Goal: Task Accomplishment & Management: Use online tool/utility

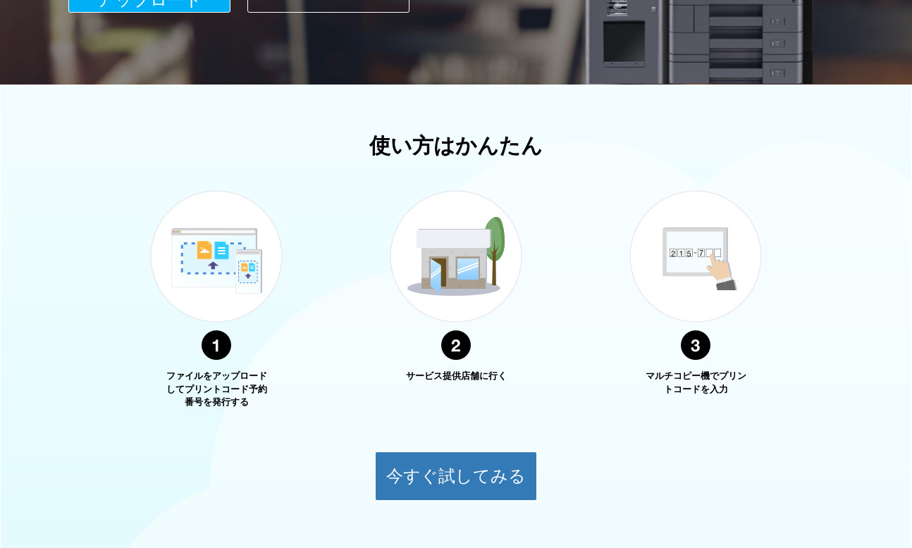
scroll to position [465, 0]
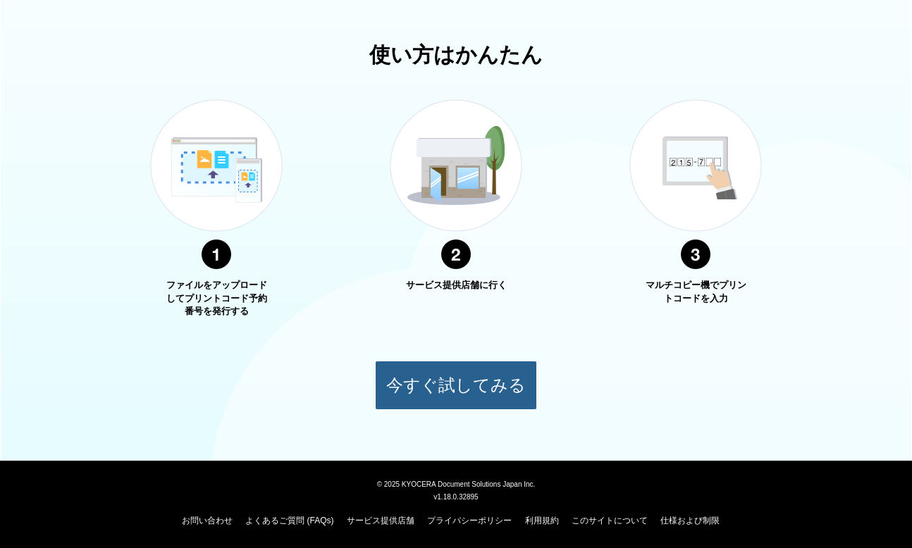
click at [479, 394] on button "今すぐ試してみる" at bounding box center [456, 385] width 162 height 49
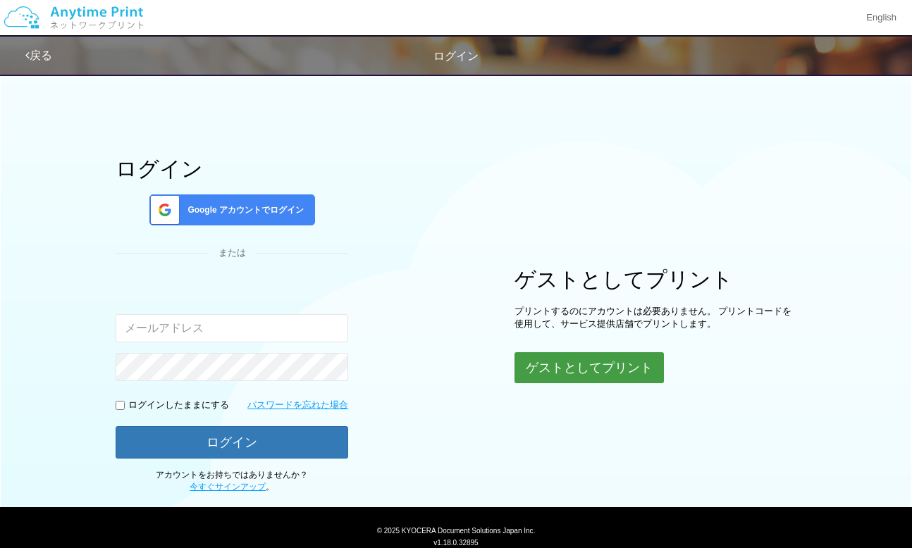
click at [546, 375] on button "ゲストとしてプリント" at bounding box center [589, 367] width 149 height 31
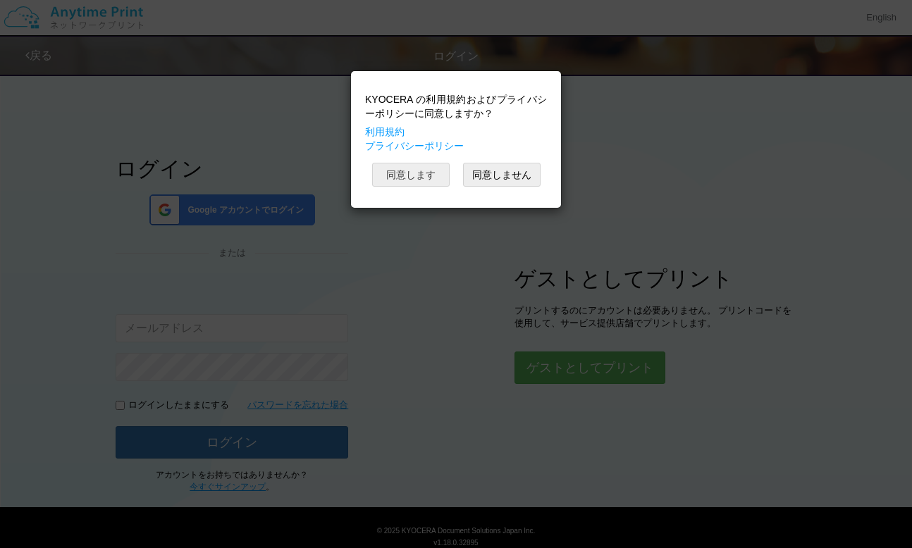
click at [438, 168] on button "同意します" at bounding box center [411, 175] width 78 height 24
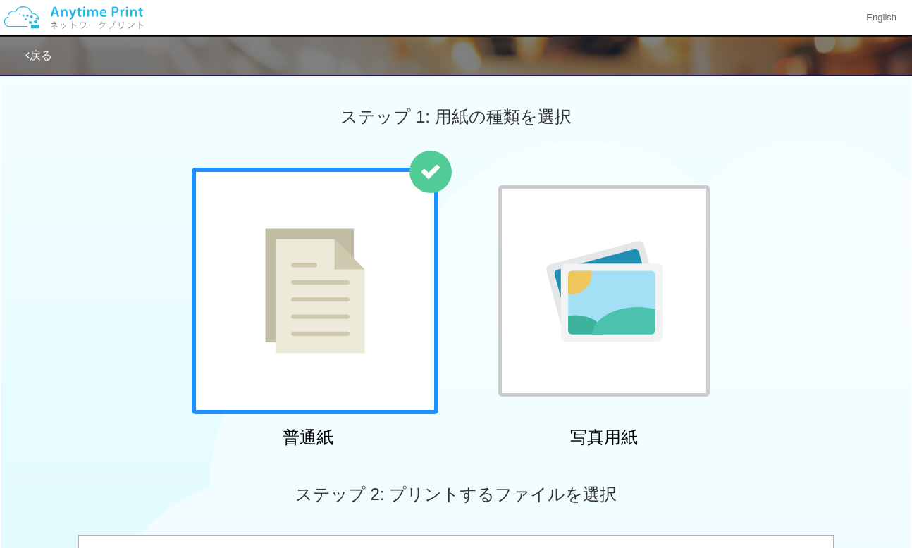
click at [331, 315] on img at bounding box center [315, 290] width 100 height 125
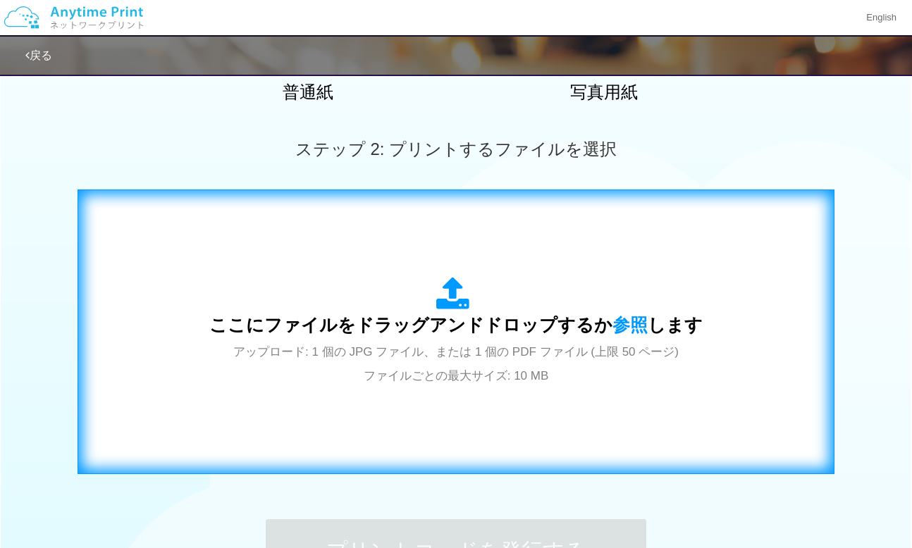
click at [460, 300] on icon at bounding box center [455, 294] width 39 height 35
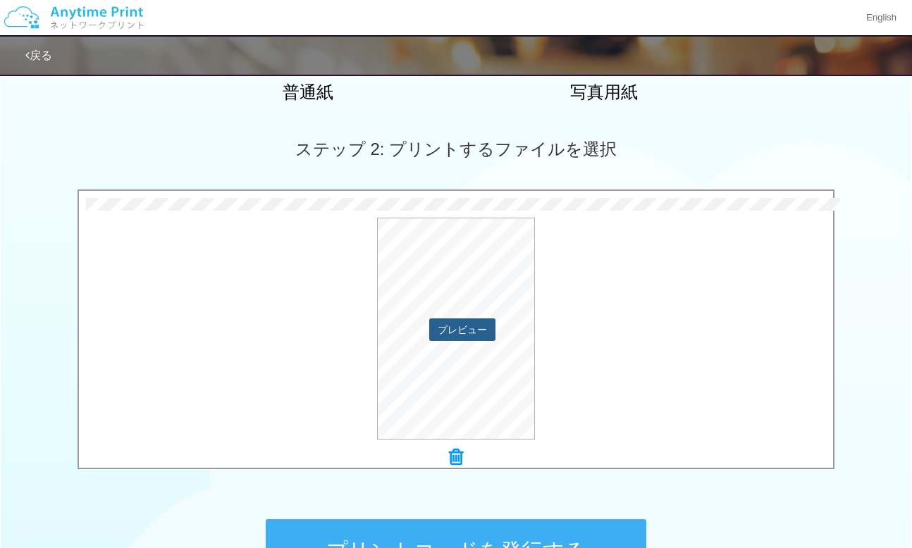
click at [471, 333] on button "プレビュー" at bounding box center [462, 330] width 66 height 23
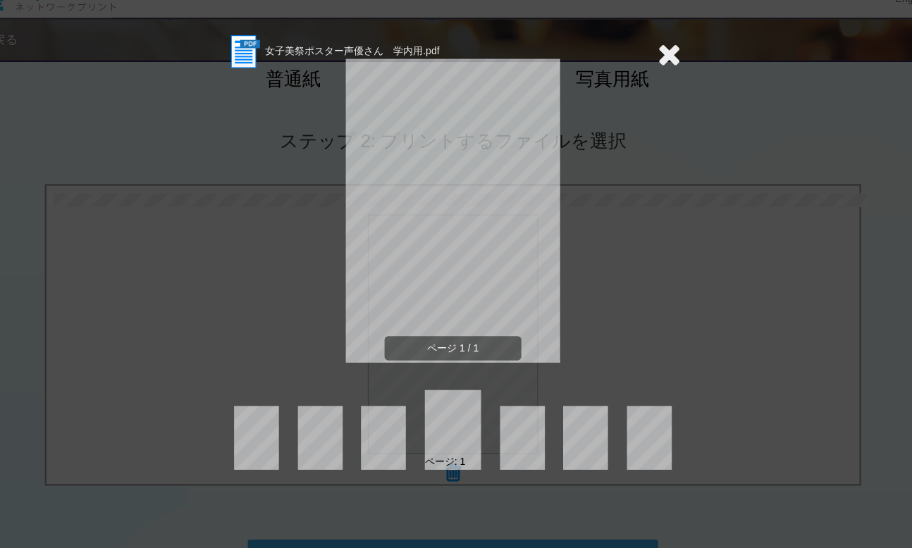
click at [707, 153] on div "女子美祭ポスター声優さん　学内用.pdf ページ 1 / 1 ページ: 1" at bounding box center [456, 274] width 912 height 548
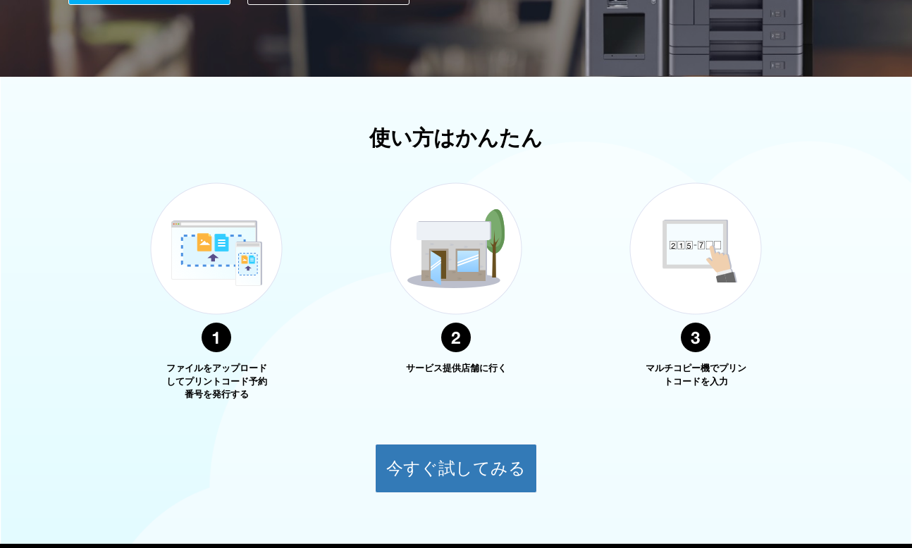
scroll to position [465, 0]
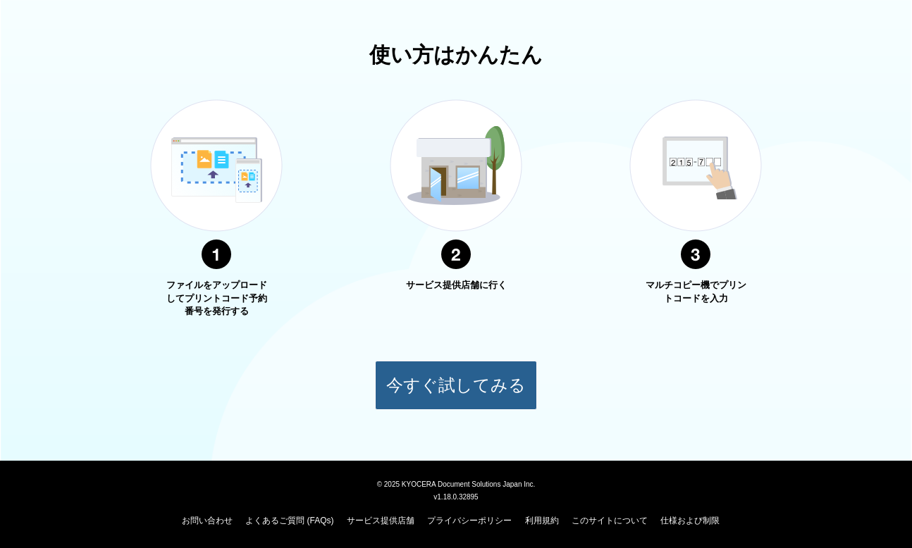
click at [467, 378] on button "今すぐ試してみる" at bounding box center [456, 385] width 162 height 49
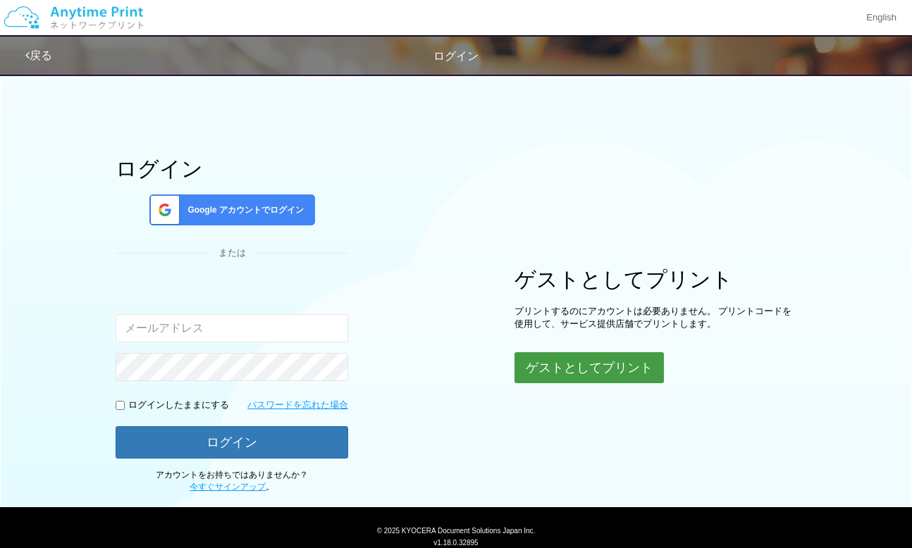
click at [536, 373] on button "ゲストとしてプリント" at bounding box center [589, 367] width 149 height 31
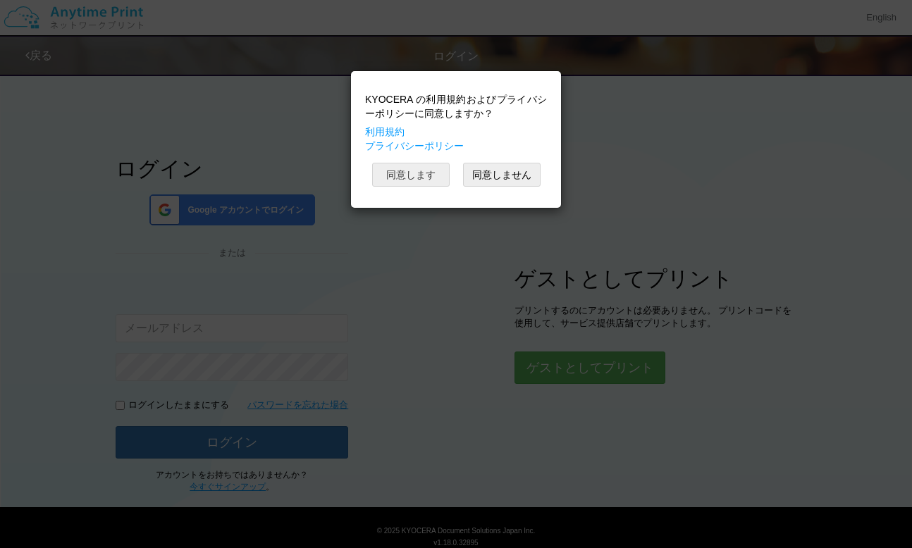
click at [407, 177] on button "同意します" at bounding box center [411, 175] width 78 height 24
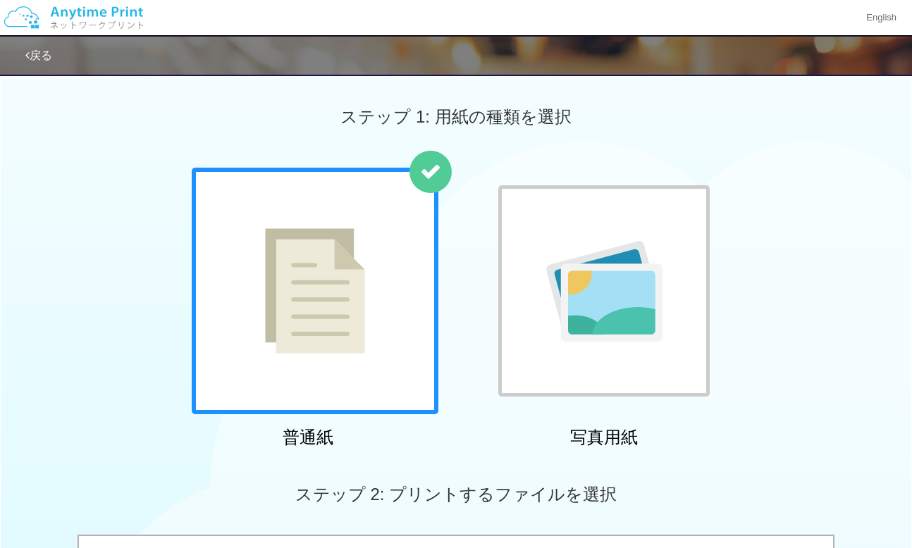
click at [333, 274] on img at bounding box center [315, 290] width 100 height 125
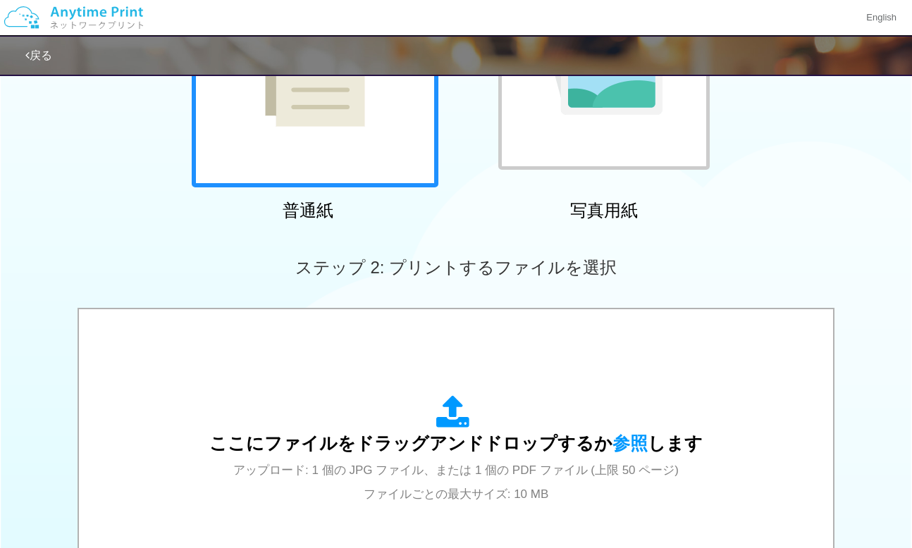
scroll to position [428, 0]
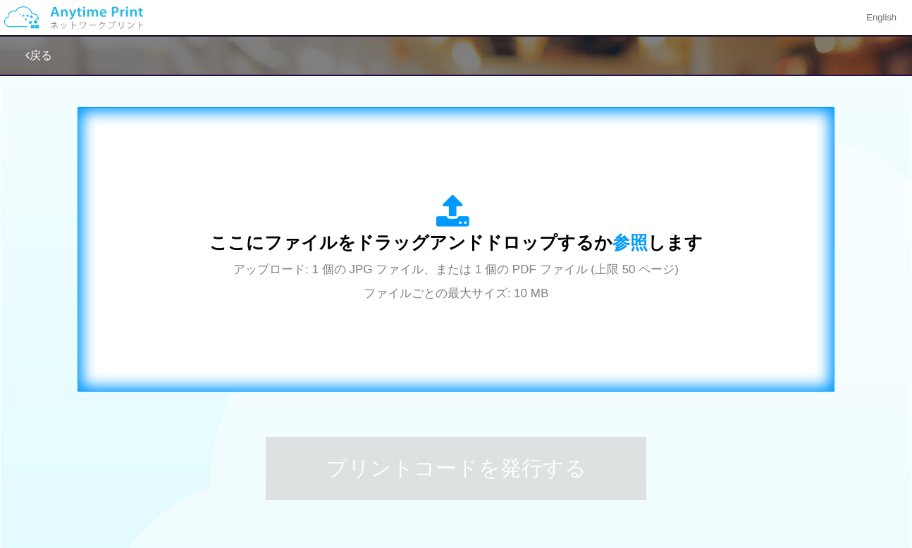
click at [462, 267] on span "アップロード: 1 個の JPG ファイル、または 1 個の PDF ファイル (上限 50 ページ) ファイルごとの最大サイズ: 10 MB" at bounding box center [456, 281] width 446 height 37
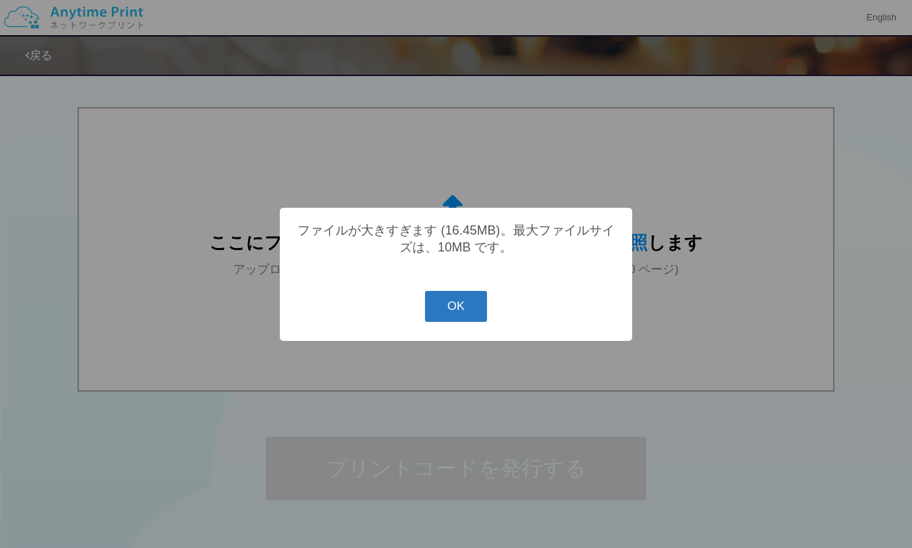
click at [469, 311] on button "OK" at bounding box center [456, 306] width 63 height 31
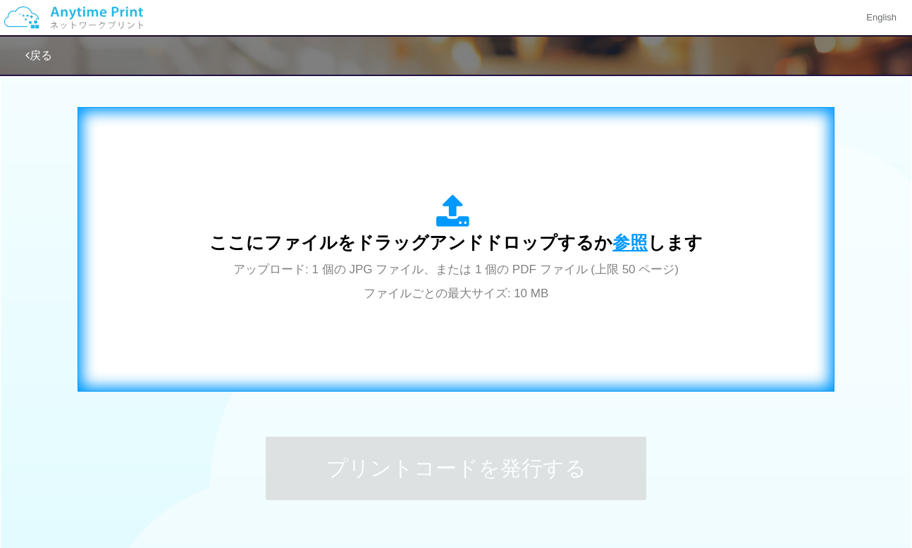
click at [628, 250] on span "参照" at bounding box center [630, 243] width 35 height 20
click at [613, 236] on span "参照" at bounding box center [630, 243] width 35 height 20
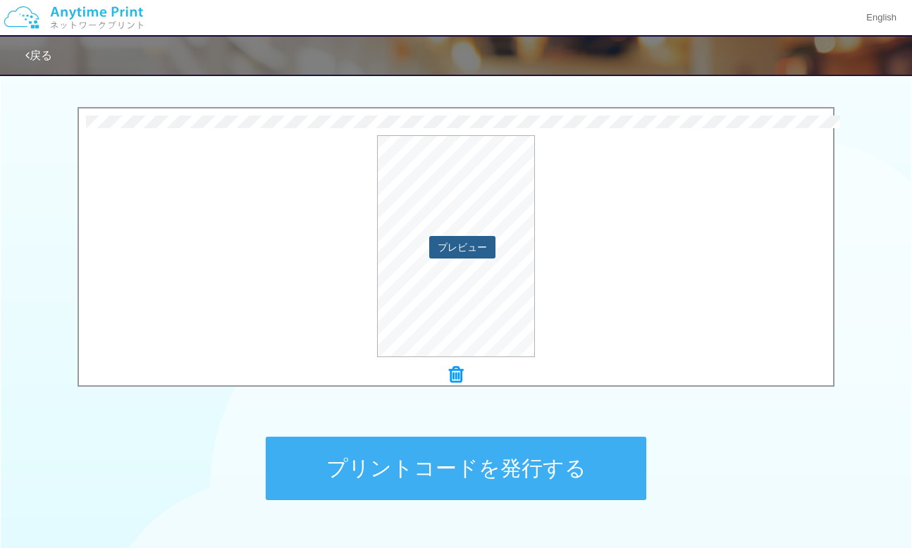
click at [448, 242] on button "プレビュー" at bounding box center [462, 247] width 66 height 23
click at [455, 249] on button "プレビュー" at bounding box center [462, 247] width 66 height 23
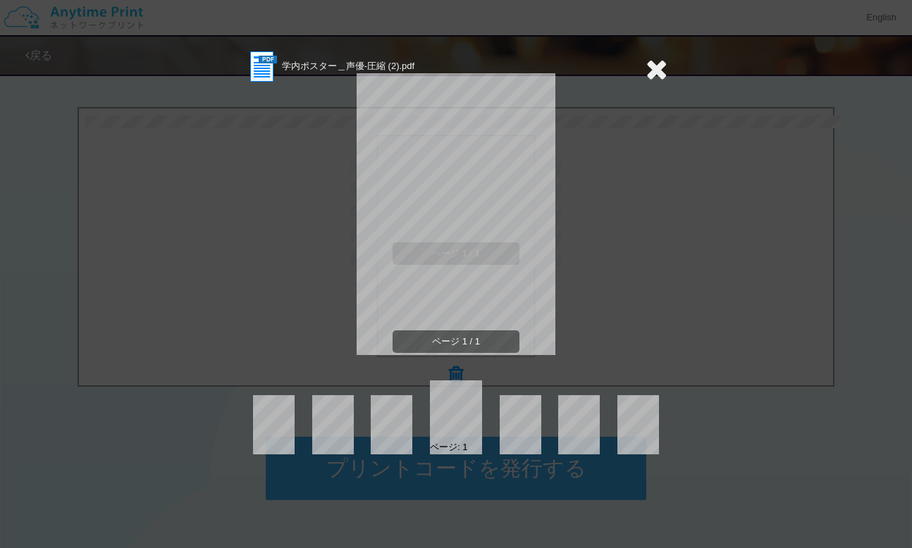
click at [650, 78] on icon at bounding box center [657, 69] width 22 height 28
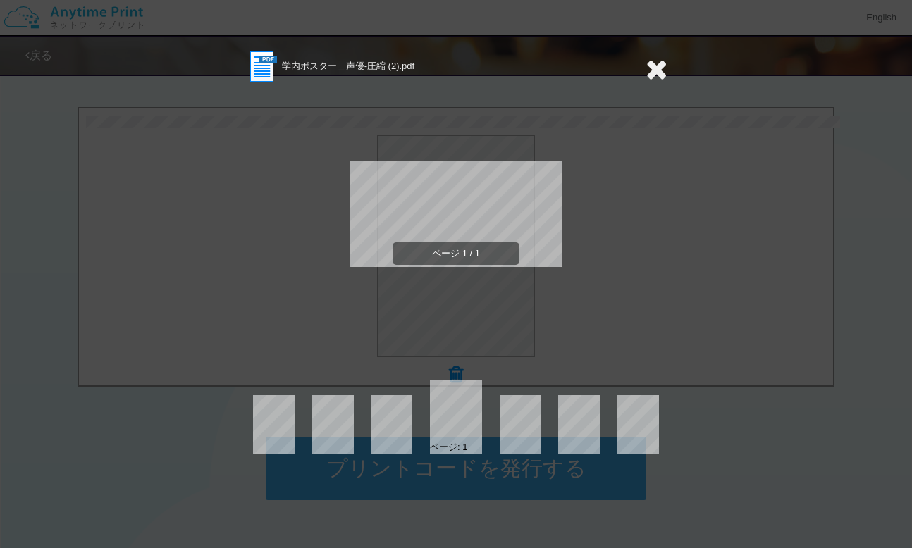
click at [452, 299] on div "ページ 1 / 1" at bounding box center [456, 226] width 423 height 282
click at [665, 66] on icon at bounding box center [657, 69] width 22 height 28
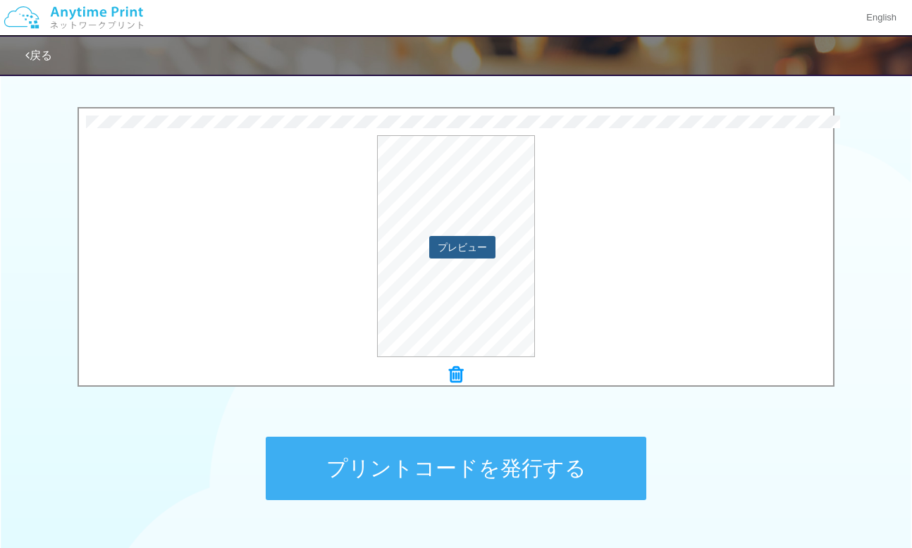
click at [475, 244] on button "プレビュー" at bounding box center [462, 247] width 66 height 23
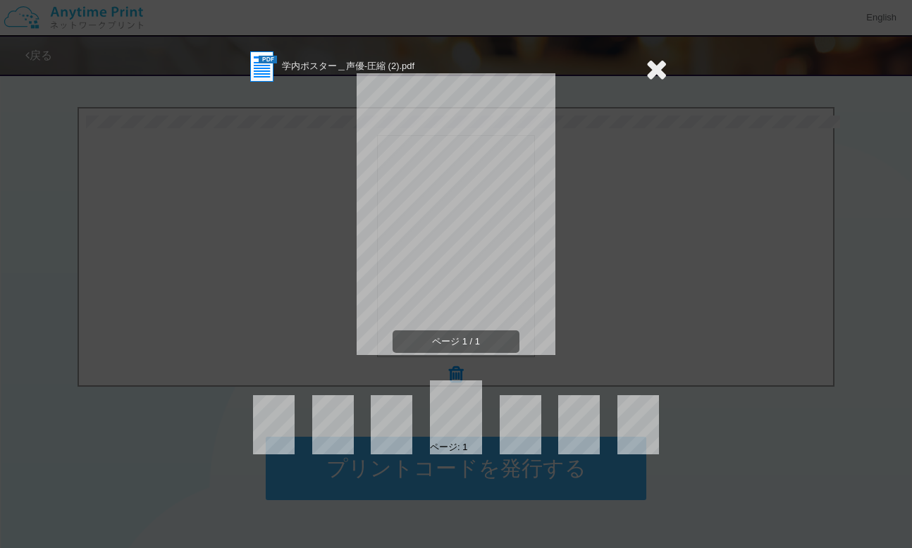
click at [653, 80] on icon at bounding box center [657, 69] width 22 height 28
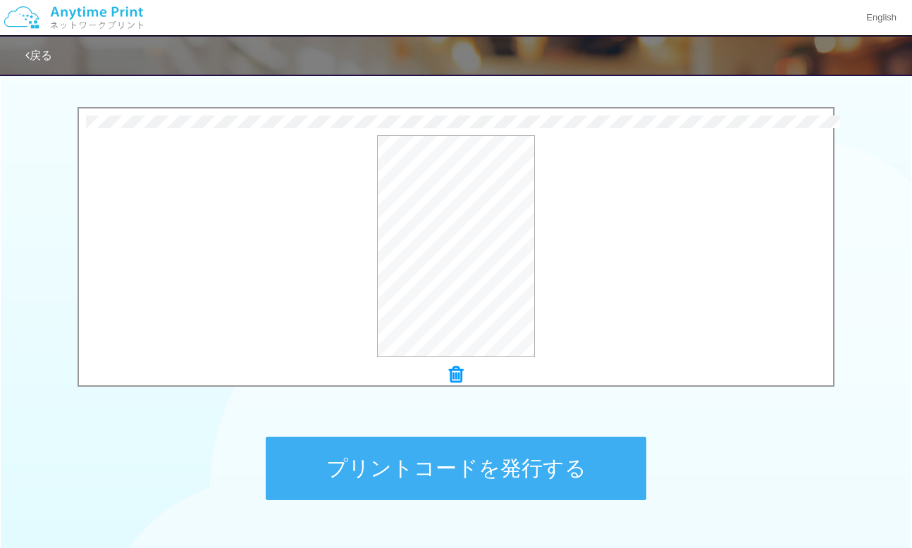
click at [570, 476] on button "プリントコードを発行する" at bounding box center [456, 468] width 381 height 63
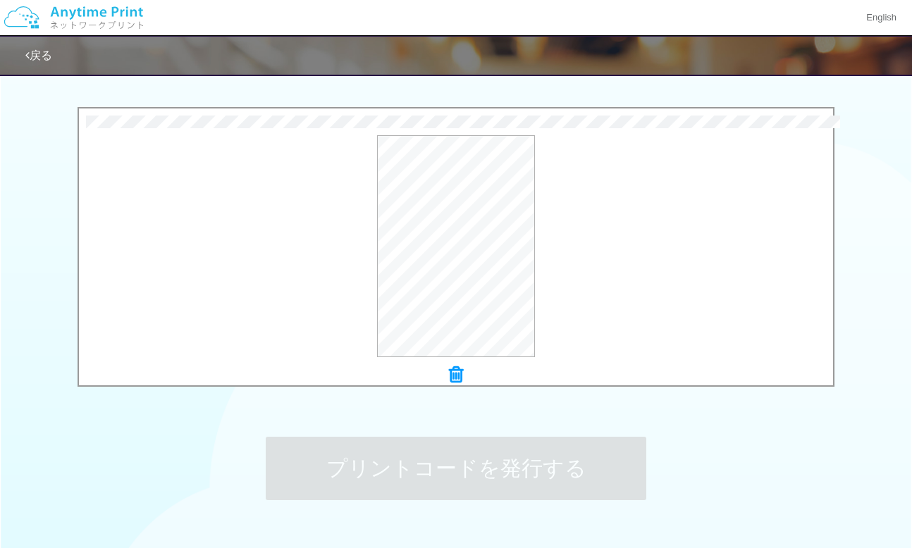
scroll to position [0, 0]
